Goal: Information Seeking & Learning: Learn about a topic

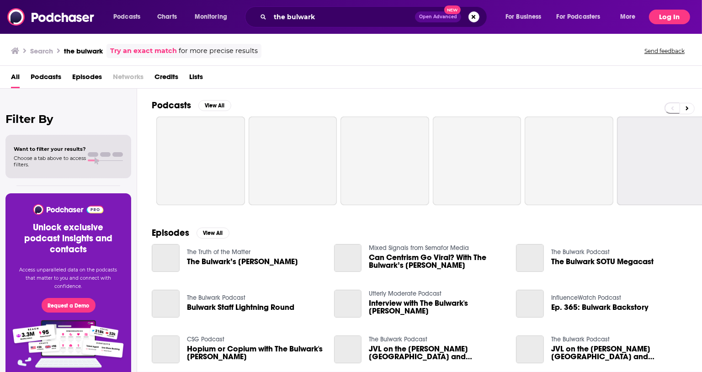
click at [678, 15] on button "Log In" at bounding box center [669, 17] width 41 height 15
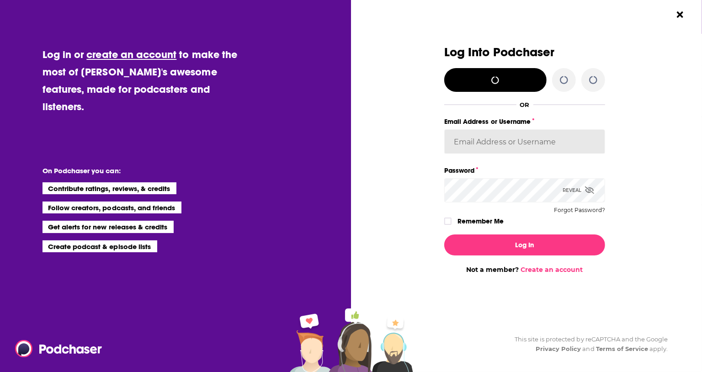
type input "ereardon"
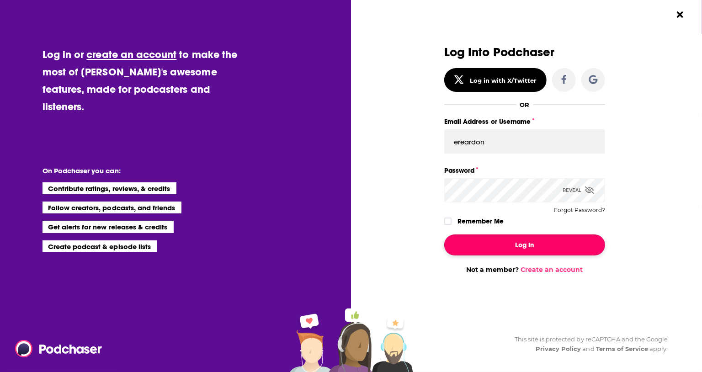
click at [538, 252] on button "Log In" at bounding box center [524, 245] width 161 height 21
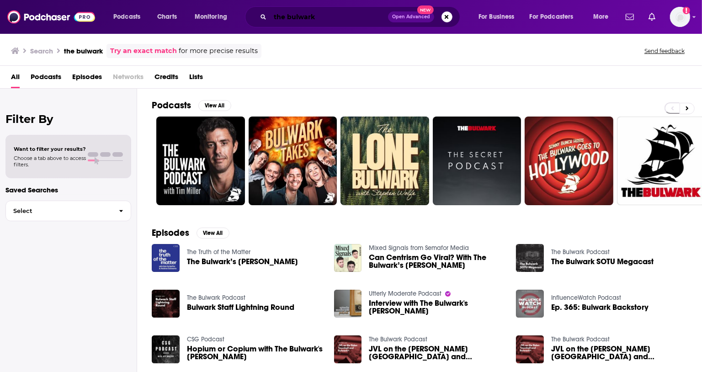
click at [308, 19] on input "the bulwark" at bounding box center [329, 17] width 118 height 15
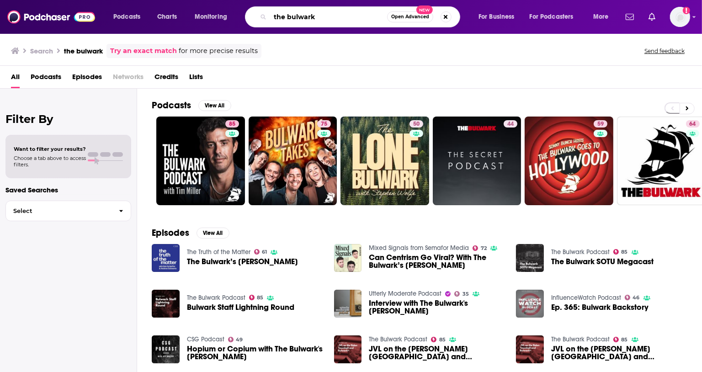
click at [308, 19] on input "the bulwark" at bounding box center [328, 17] width 117 height 15
type input "savage lovecast"
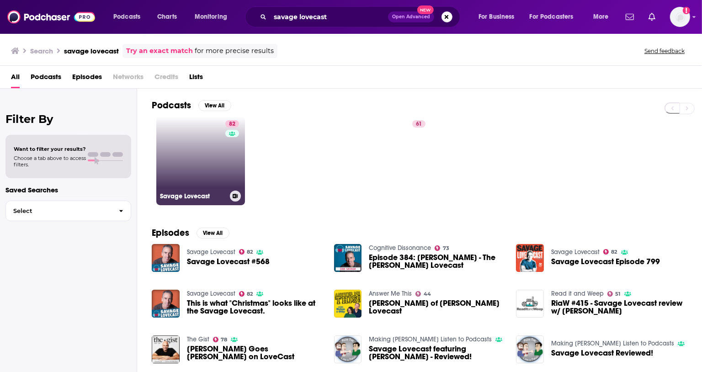
click at [201, 146] on link "82 Savage Lovecast" at bounding box center [200, 161] width 89 height 89
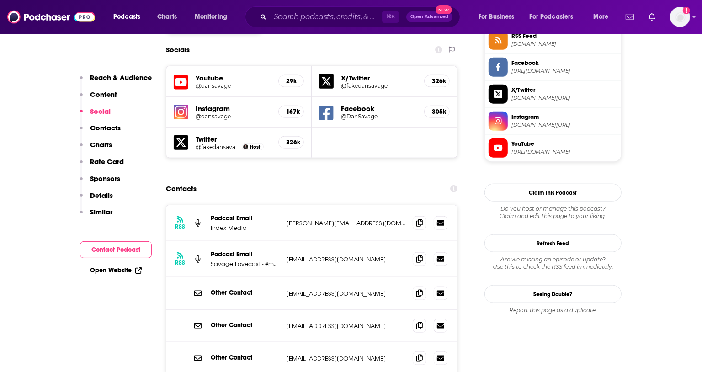
scroll to position [855, 0]
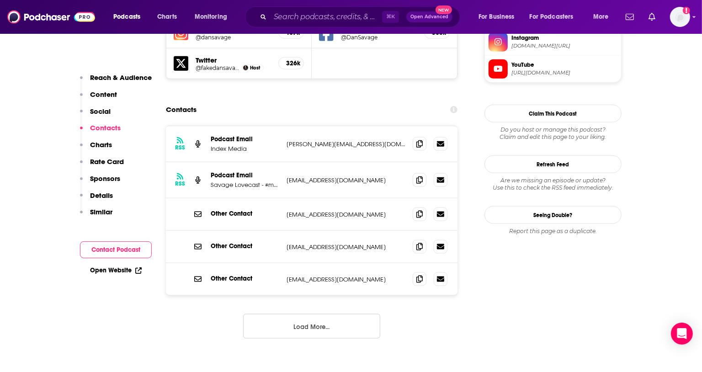
click at [328, 314] on button "Load More..." at bounding box center [311, 326] width 137 height 25
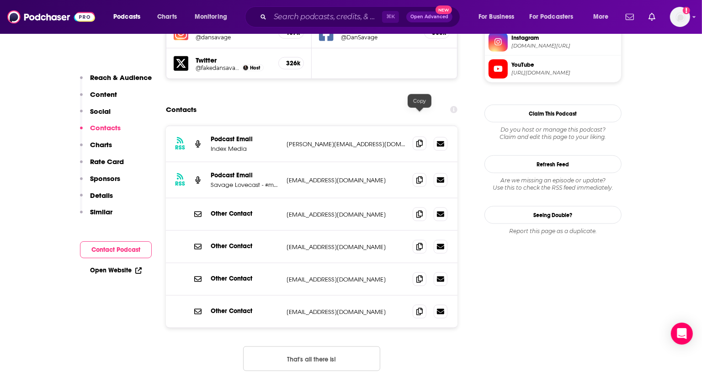
click at [420, 140] on icon at bounding box center [419, 143] width 6 height 7
click at [310, 16] on input "Search podcasts, credits, & more..." at bounding box center [326, 17] width 112 height 15
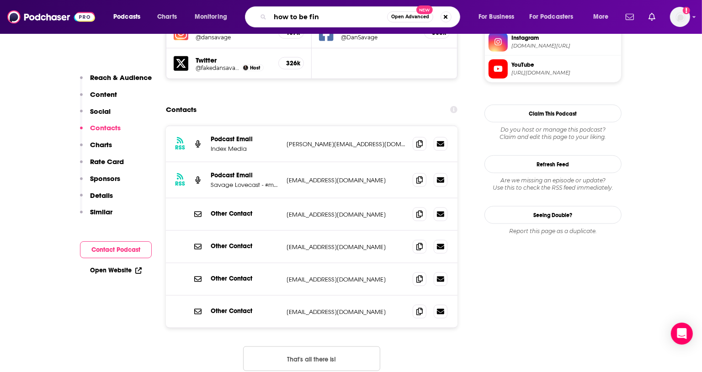
type input "how to be fine"
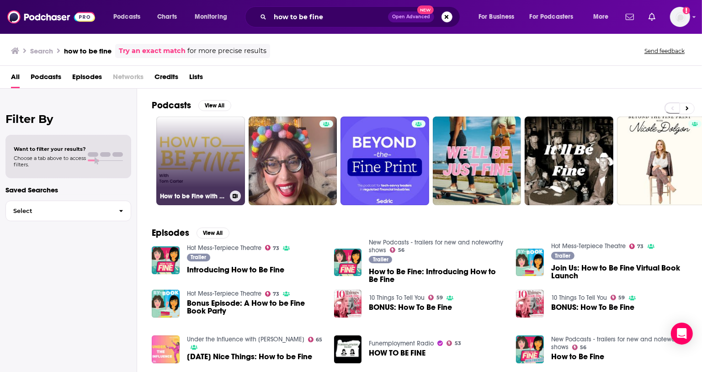
click at [193, 155] on link "How to be Fine with [PERSON_NAME]" at bounding box center [200, 161] width 89 height 89
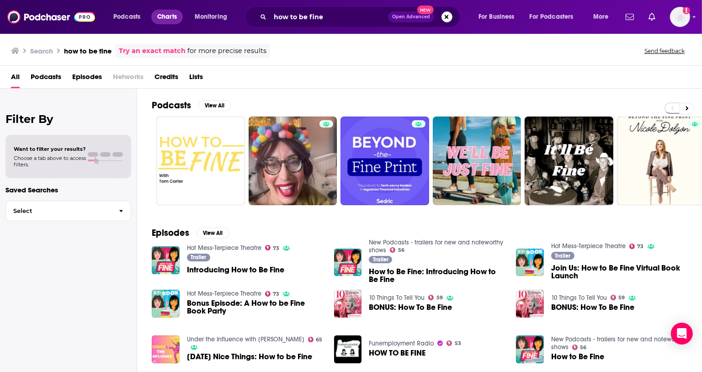
click at [166, 17] on span "Charts" at bounding box center [167, 17] width 20 height 13
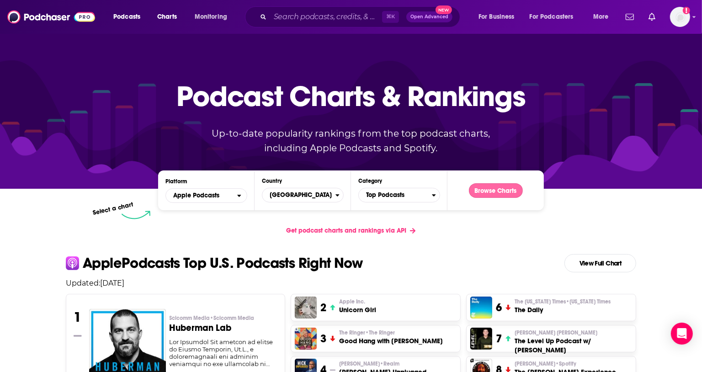
click at [482, 190] on button "Browse Charts" at bounding box center [496, 190] width 54 height 15
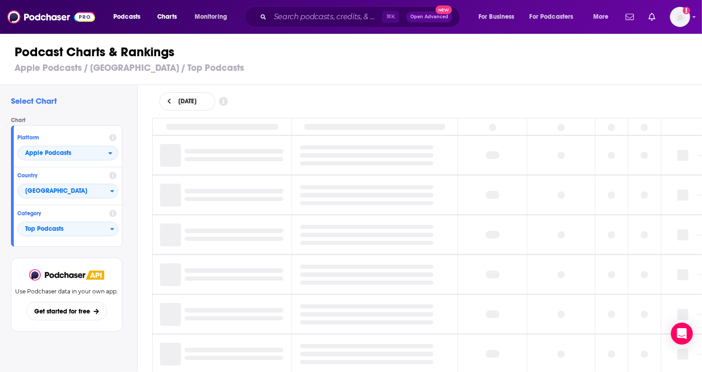
click at [135, 20] on span "Podcasts" at bounding box center [126, 17] width 27 height 13
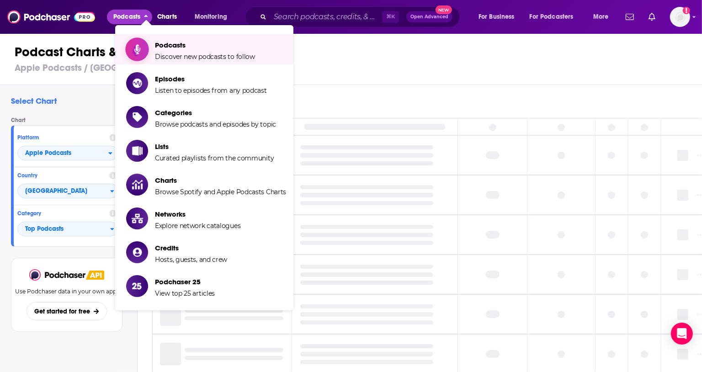
click at [214, 122] on span "Browse podcasts and episodes by topic" at bounding box center [215, 124] width 121 height 8
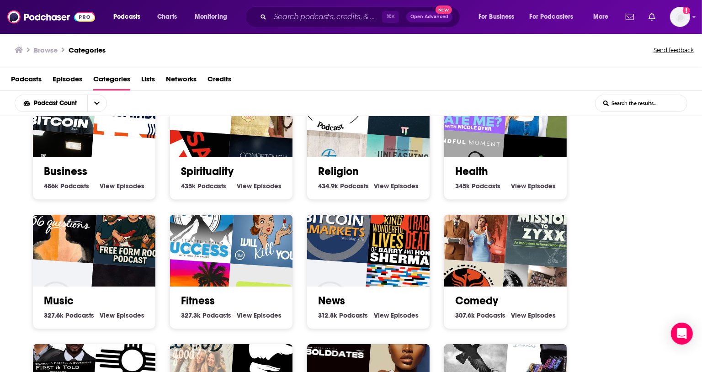
scroll to position [173, 0]
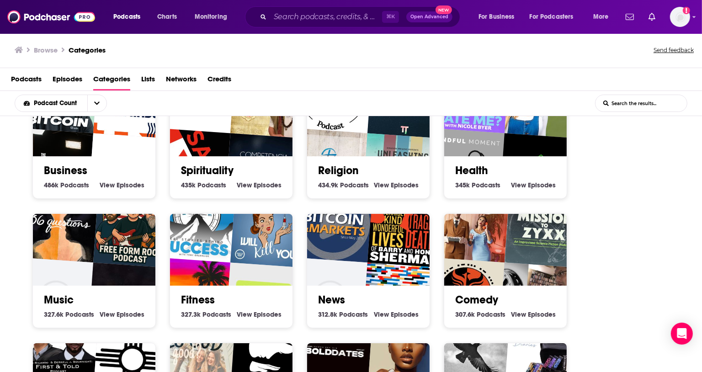
click at [512, 166] on h2 "Health" at bounding box center [505, 171] width 101 height 14
click at [469, 164] on link "Health" at bounding box center [471, 171] width 33 height 14
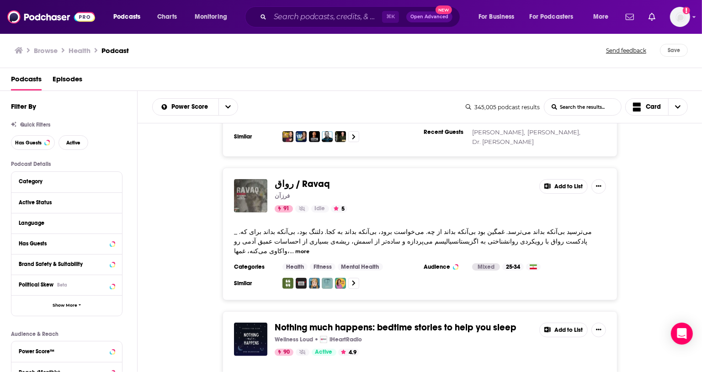
scroll to position [871, 0]
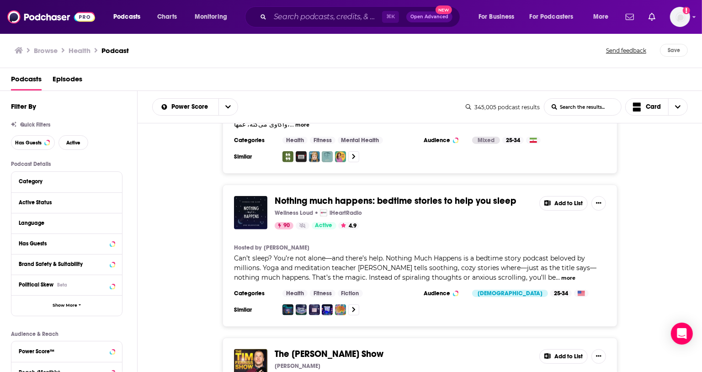
click at [651, 225] on div "Nothing much happens: bedtime stories to help you sleep Wellness Loud iHeartRad…" at bounding box center [420, 256] width 565 height 142
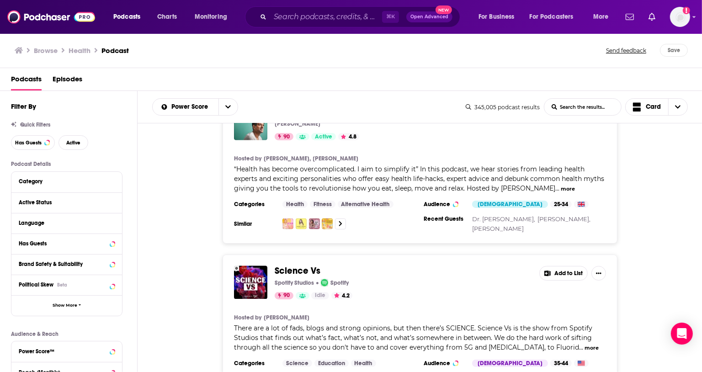
scroll to position [1282, 0]
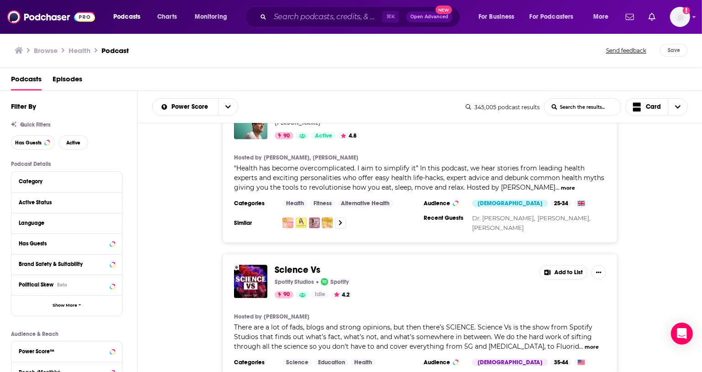
click at [182, 262] on div "Science Vs Spotify Studios Spotify 90 Idle 4.2 Add to List Hosted by [PERSON_NA…" at bounding box center [420, 328] width 565 height 148
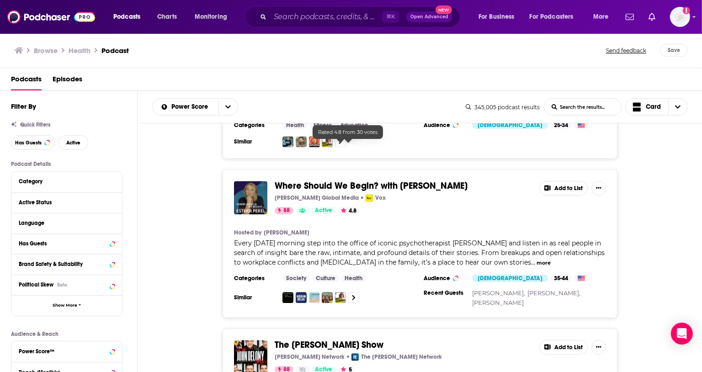
scroll to position [1922, 0]
